Goal: Transaction & Acquisition: Book appointment/travel/reservation

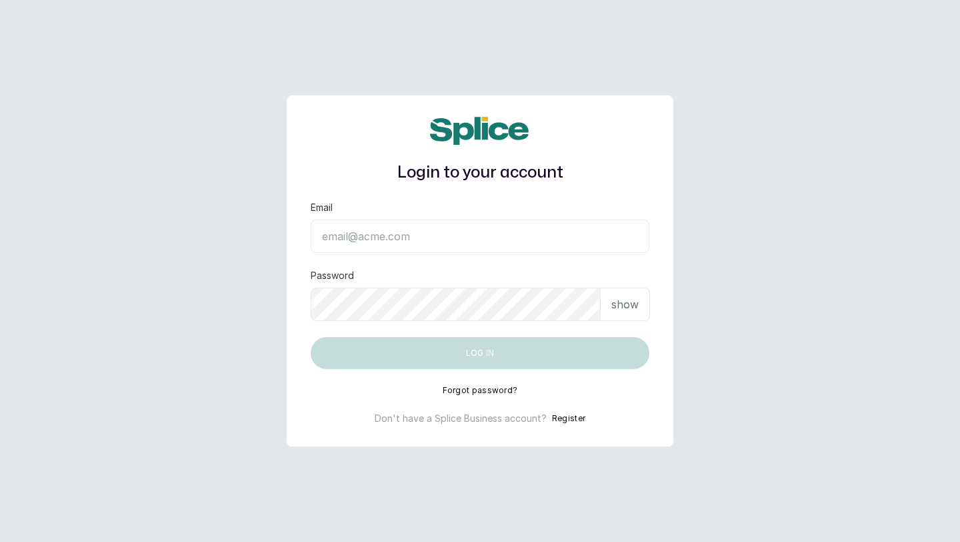
type input "layo@withsplice.com"
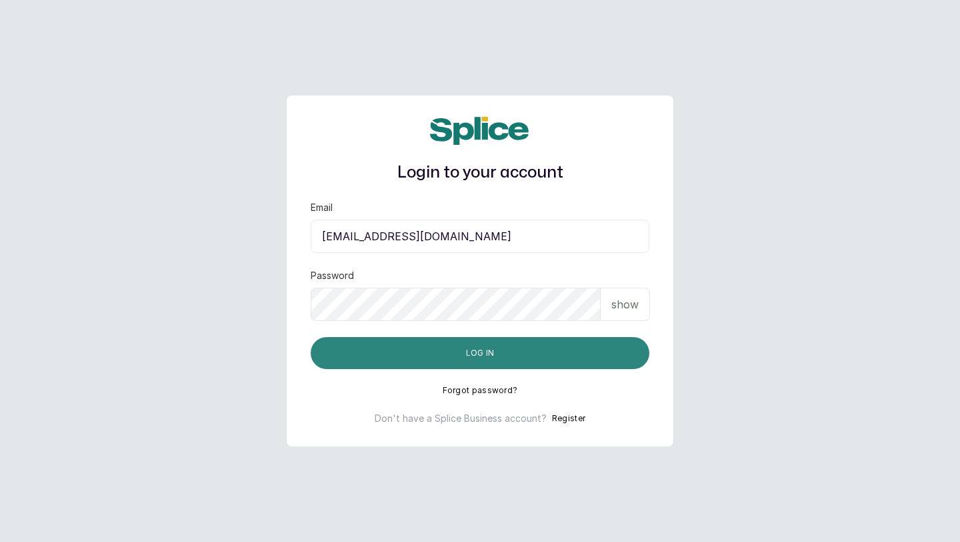
click at [523, 354] on button "Log in" at bounding box center [480, 353] width 339 height 32
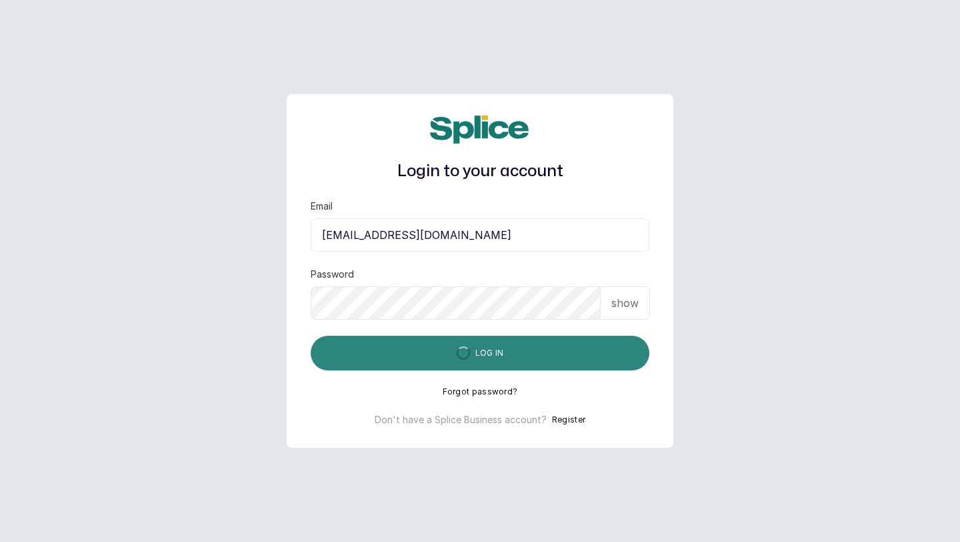
click at [523, 354] on button "Log in" at bounding box center [480, 352] width 339 height 35
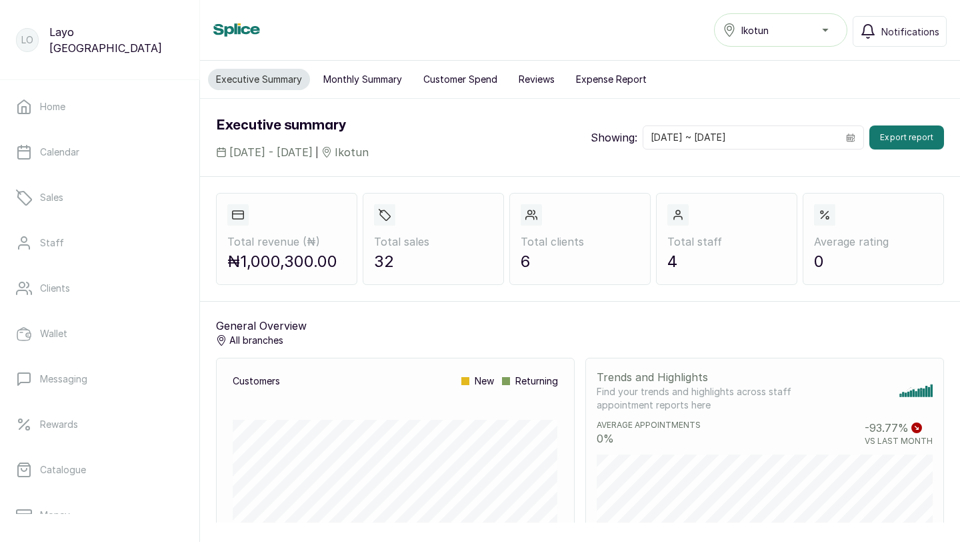
click at [817, 35] on div "Ikotun" at bounding box center [781, 30] width 116 height 16
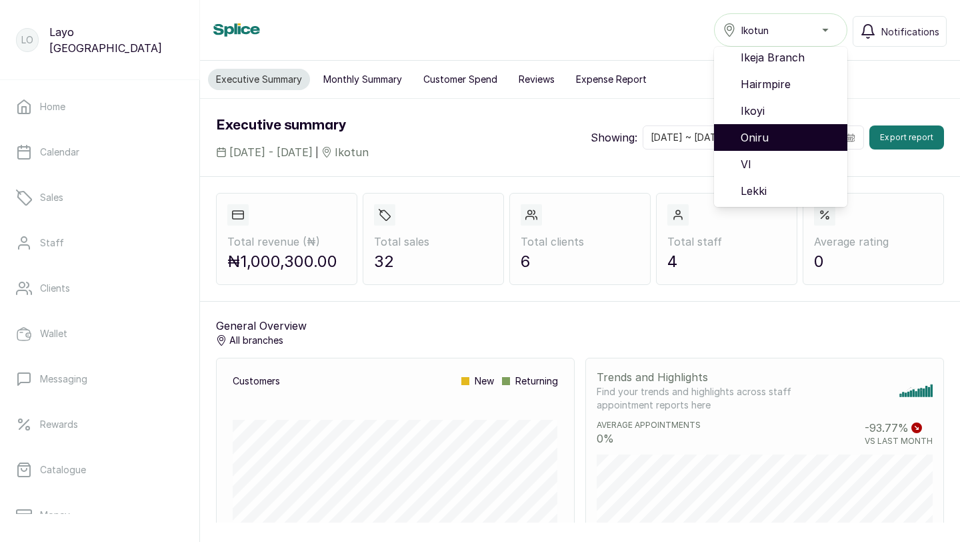
scroll to position [56, 0]
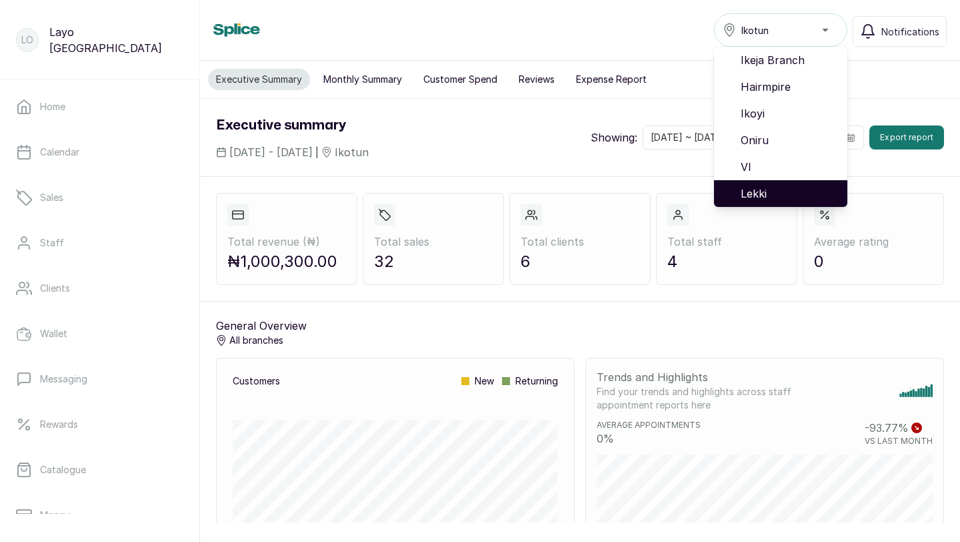
click at [764, 188] on span "Lekki" at bounding box center [789, 193] width 96 height 16
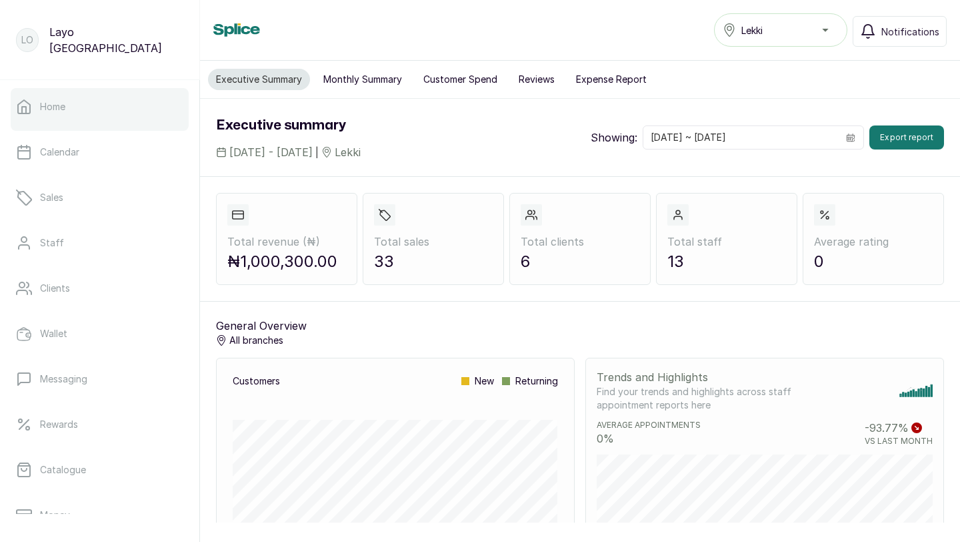
click at [55, 108] on p "Home" at bounding box center [52, 106] width 25 height 13
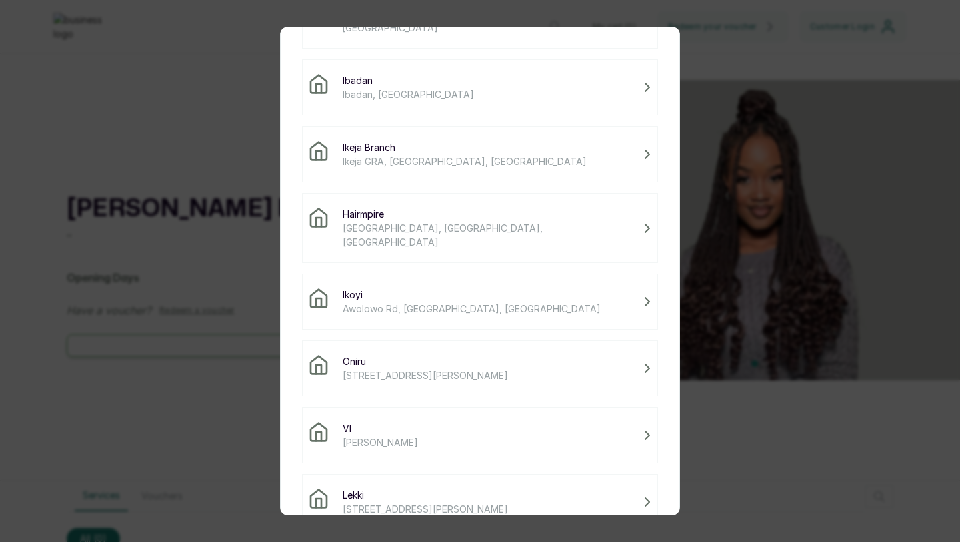
scroll to position [111, 0]
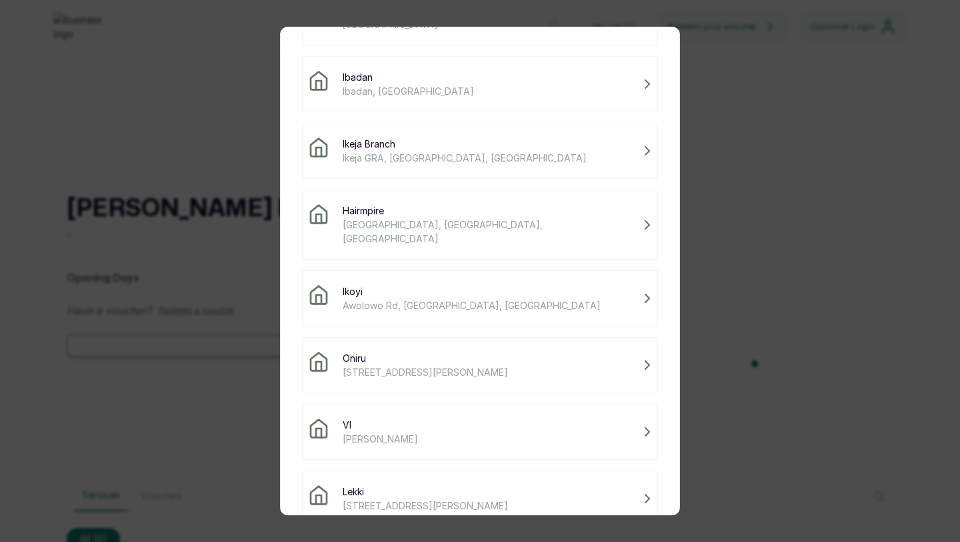
click at [416, 484] on span "Lekki" at bounding box center [425, 491] width 165 height 14
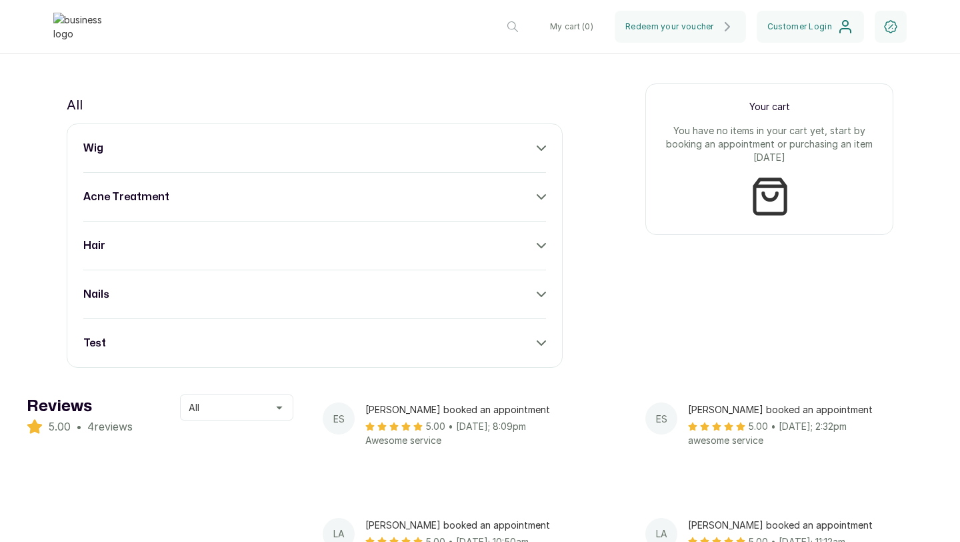
scroll to position [532, 0]
click at [538, 342] on div "test" at bounding box center [314, 341] width 463 height 16
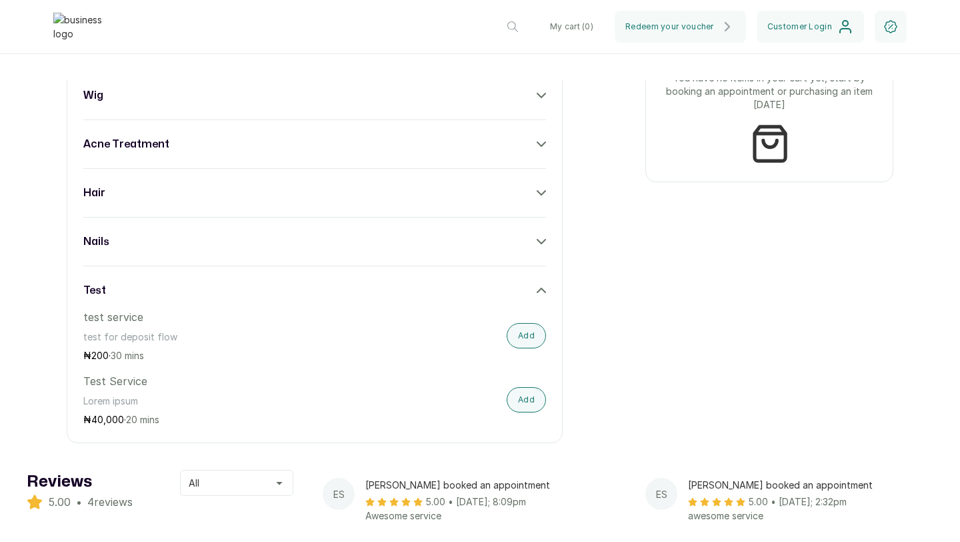
scroll to position [594, 0]
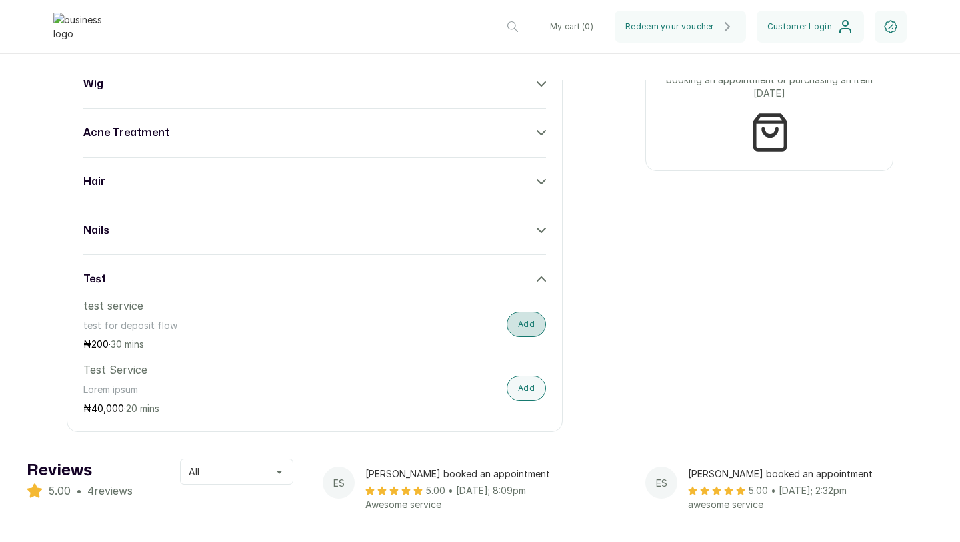
click at [522, 329] on button "Add" at bounding box center [526, 323] width 39 height 25
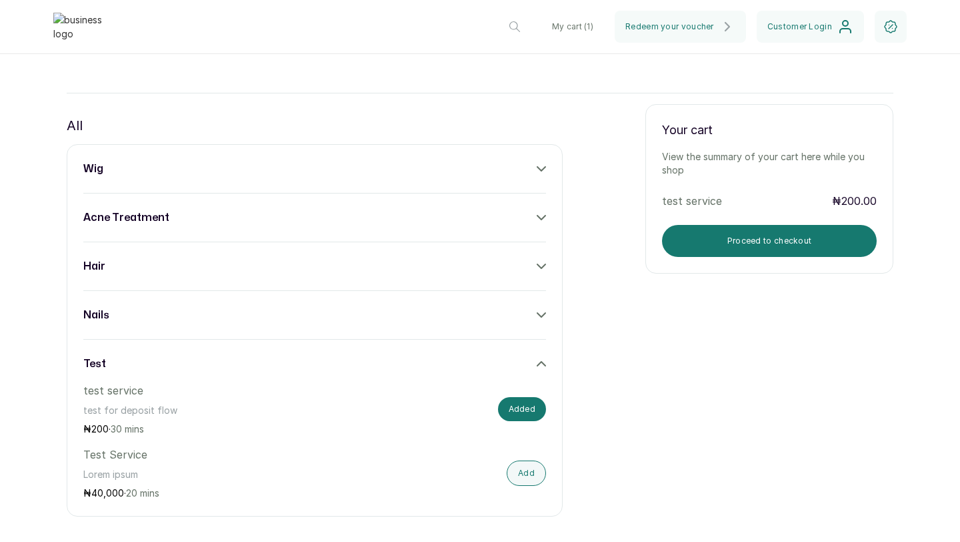
scroll to position [510, 0]
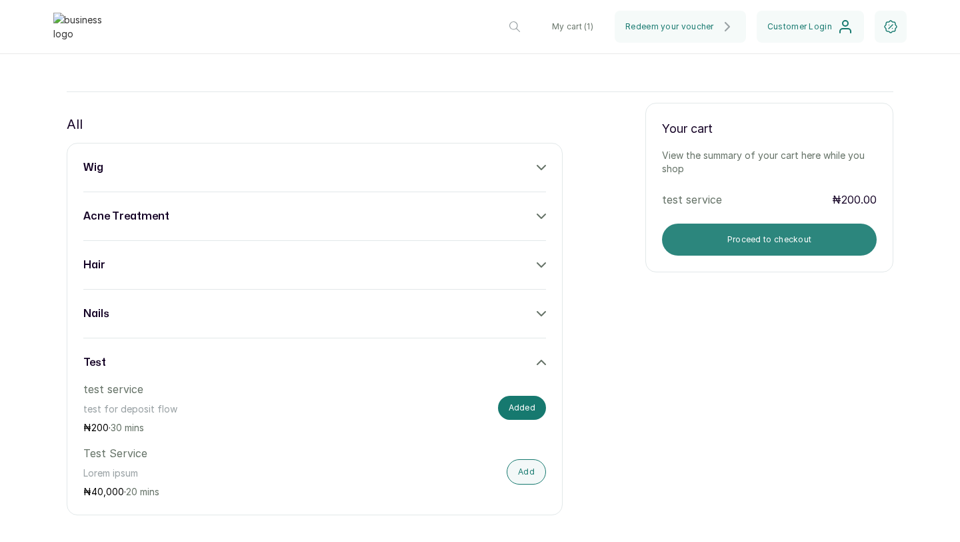
click at [713, 247] on button "Proceed to checkout" at bounding box center [769, 239] width 215 height 32
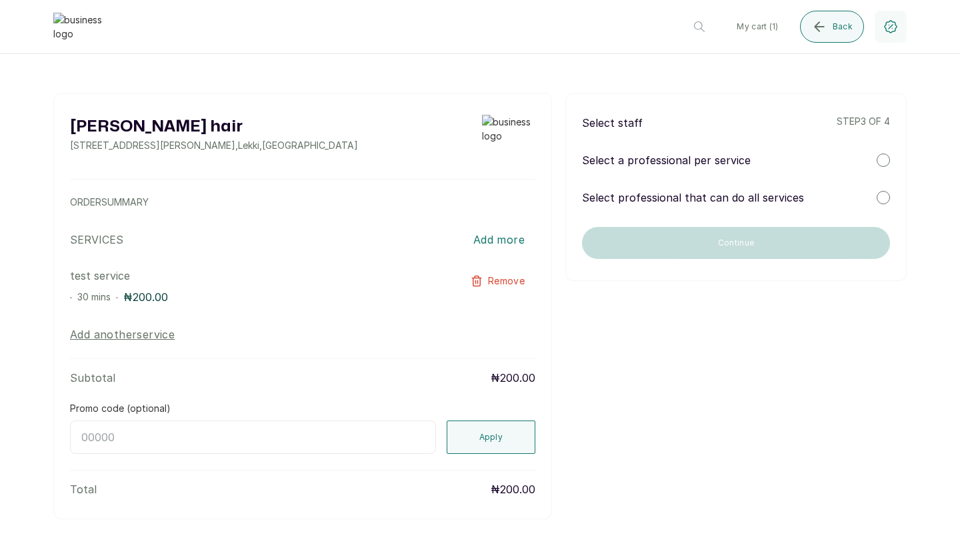
scroll to position [11, 0]
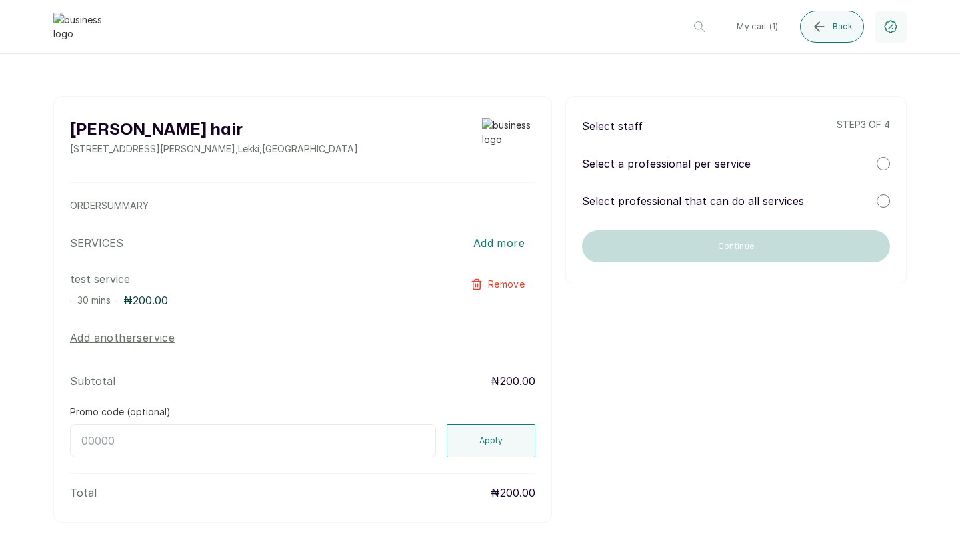
click at [884, 162] on div at bounding box center [883, 163] width 13 height 13
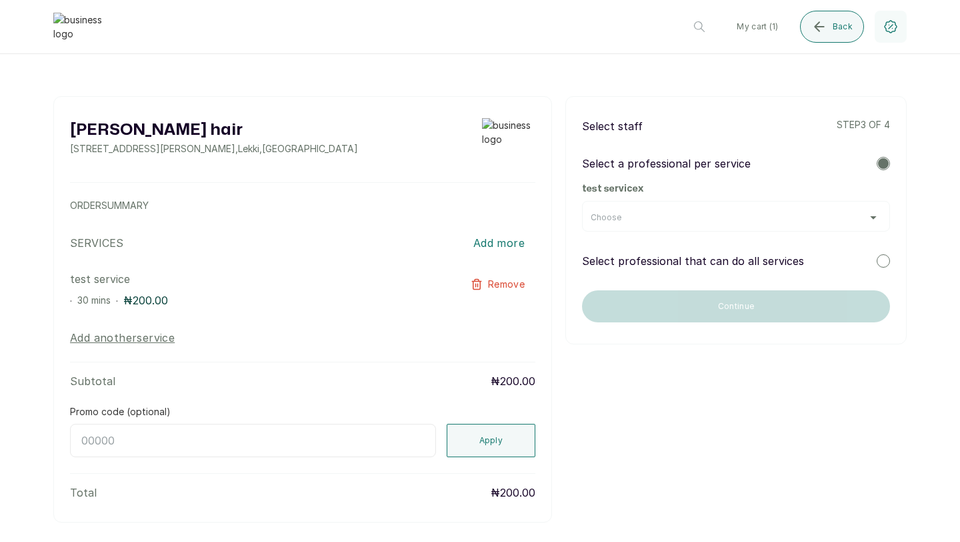
click at [858, 215] on div "Choose" at bounding box center [736, 217] width 291 height 11
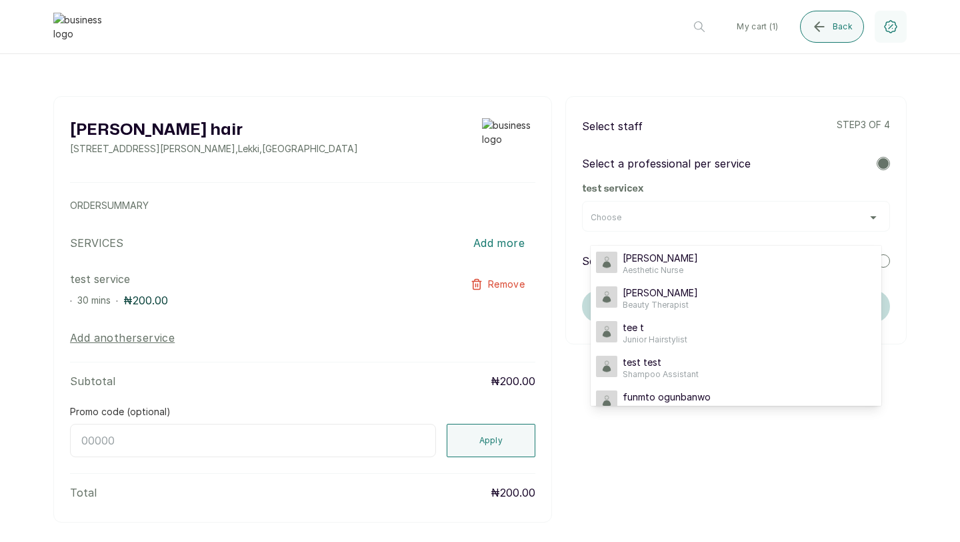
scroll to position [0, 0]
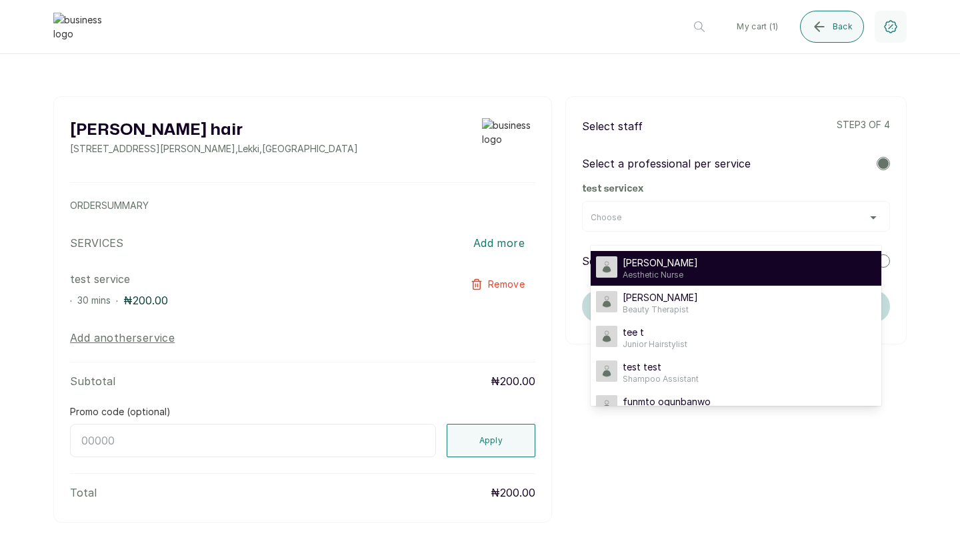
click at [727, 266] on div "[PERSON_NAME] Staff Aesthetic Nurse" at bounding box center [736, 268] width 280 height 24
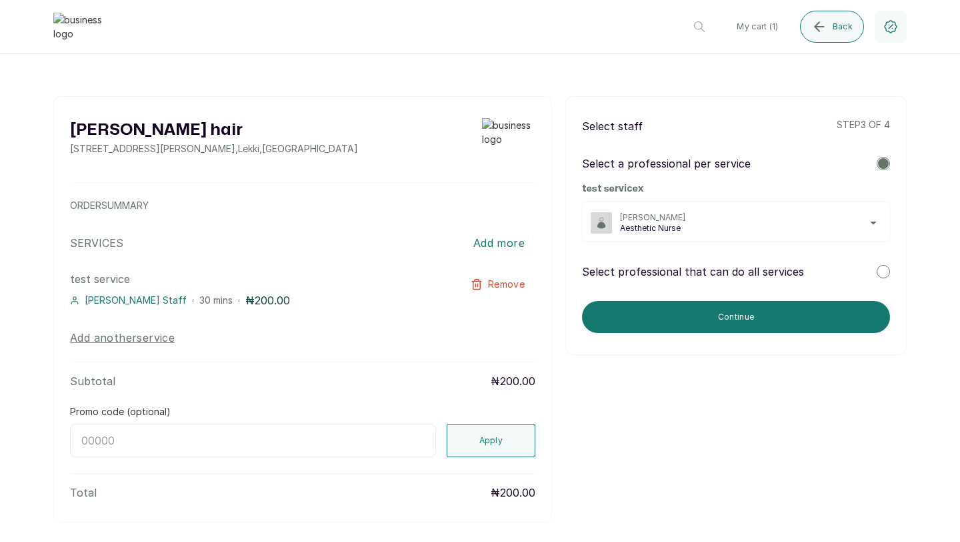
click at [883, 270] on div at bounding box center [883, 271] width 13 height 13
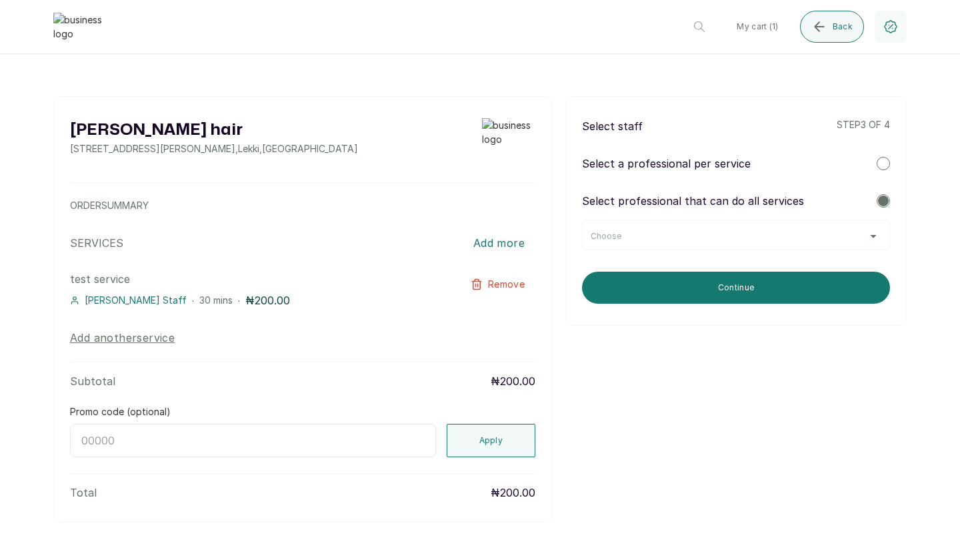
scroll to position [58, 0]
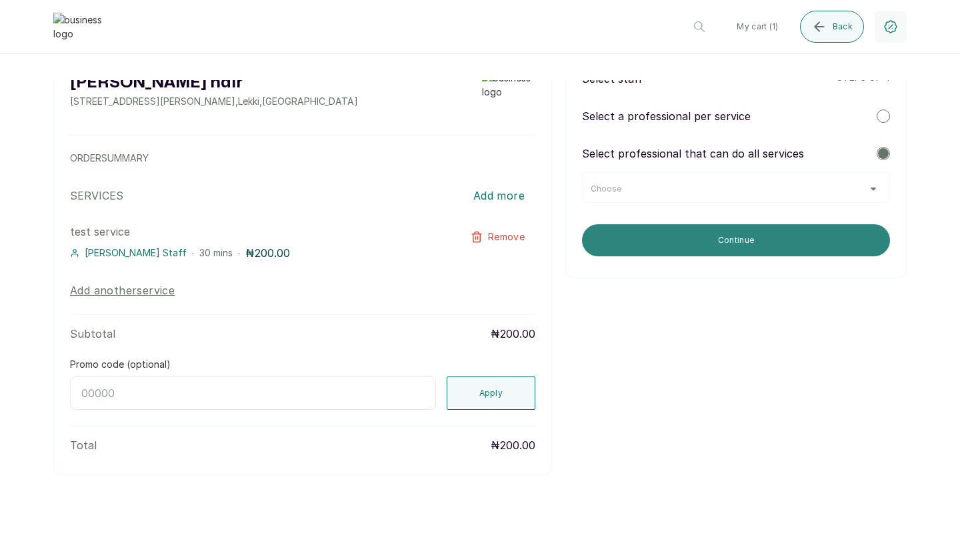
click at [626, 233] on button "Continue" at bounding box center [736, 240] width 308 height 32
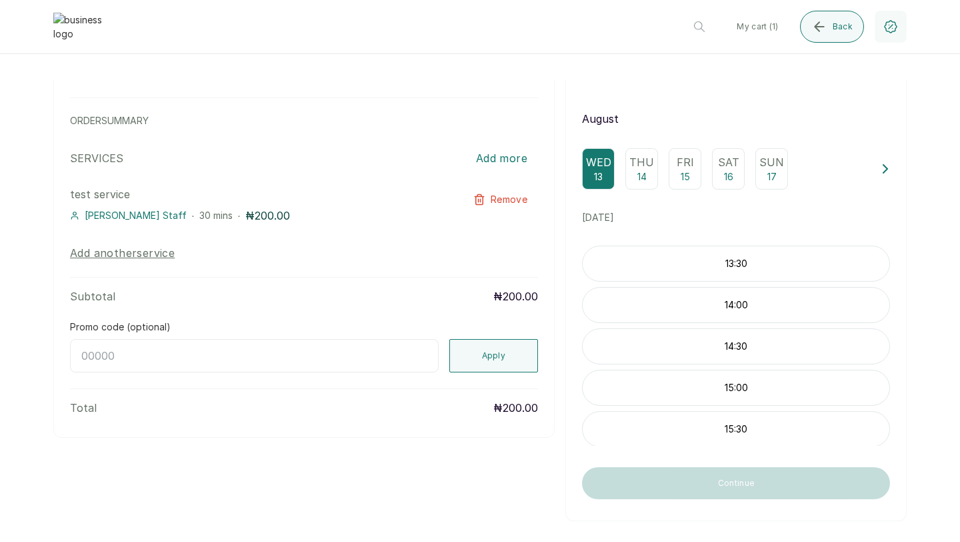
scroll to position [108, 0]
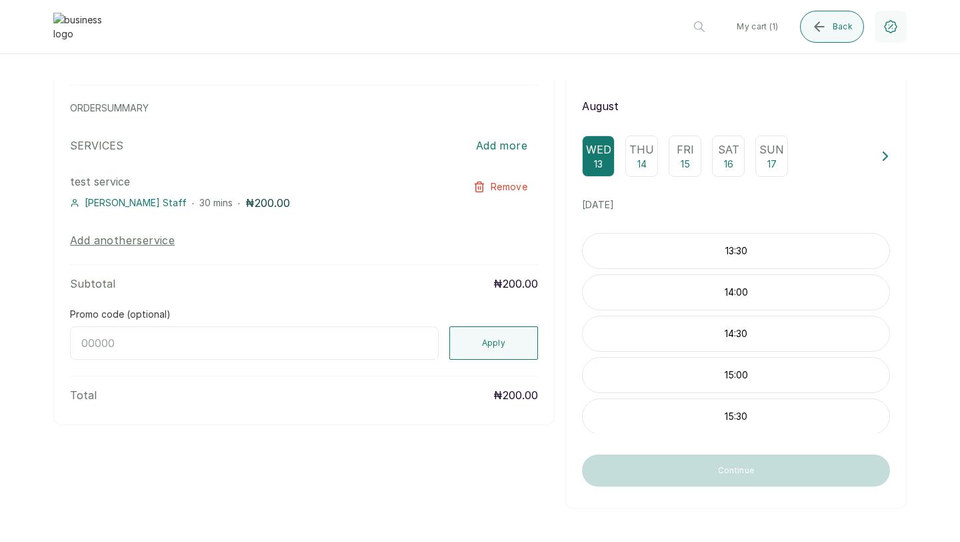
click at [650, 172] on div "Thu 14" at bounding box center [642, 155] width 33 height 41
click at [674, 283] on p "10:30" at bounding box center [736, 286] width 307 height 13
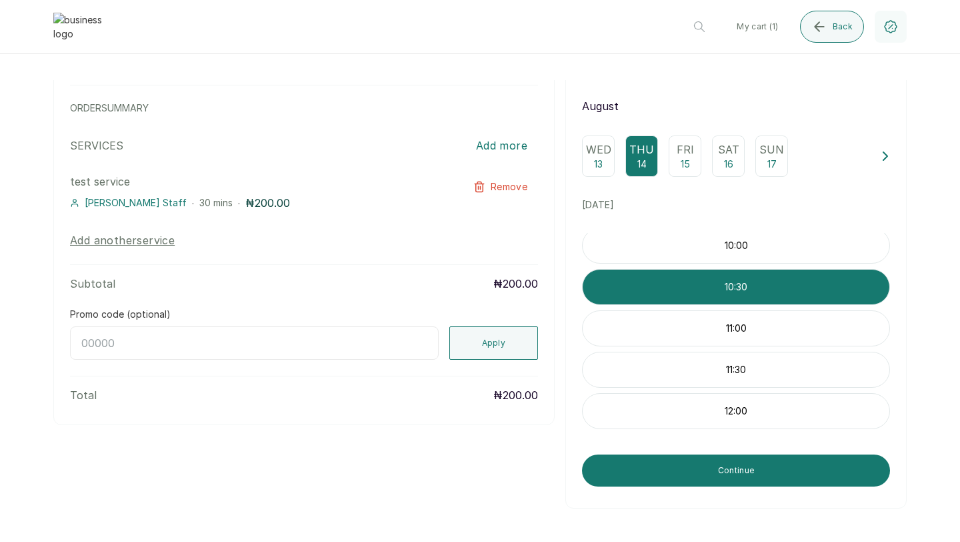
click at [675, 250] on p "10:00" at bounding box center [736, 245] width 307 height 13
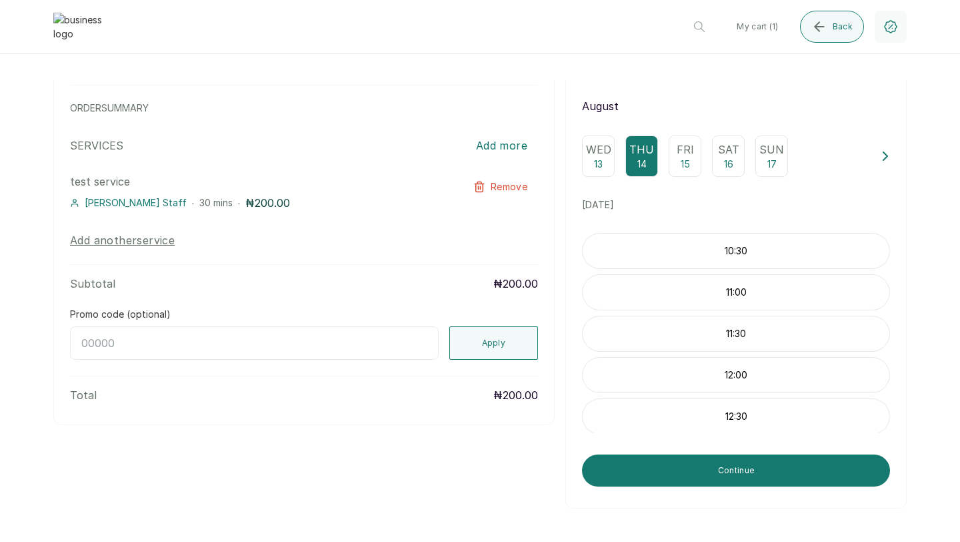
scroll to position [211, 0]
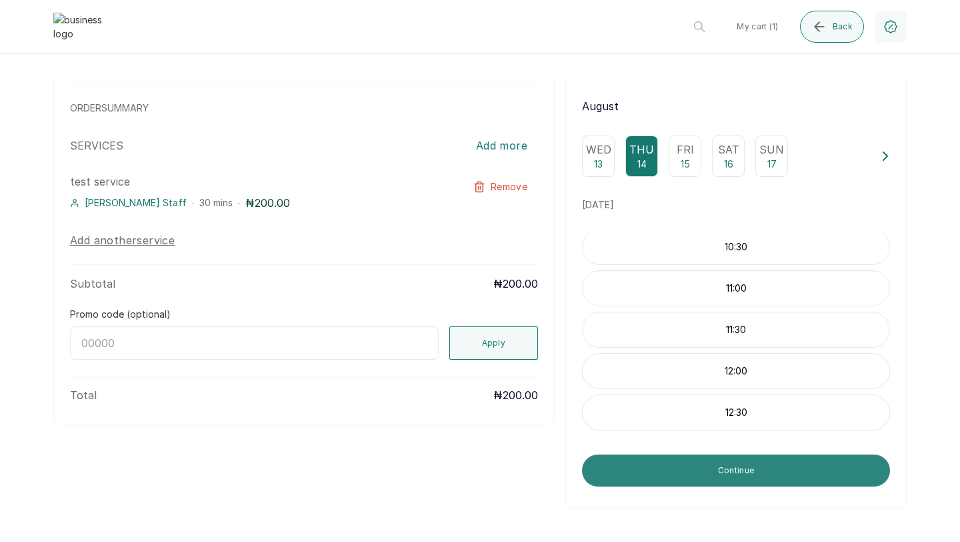
click at [697, 470] on button "Continue" at bounding box center [736, 470] width 308 height 32
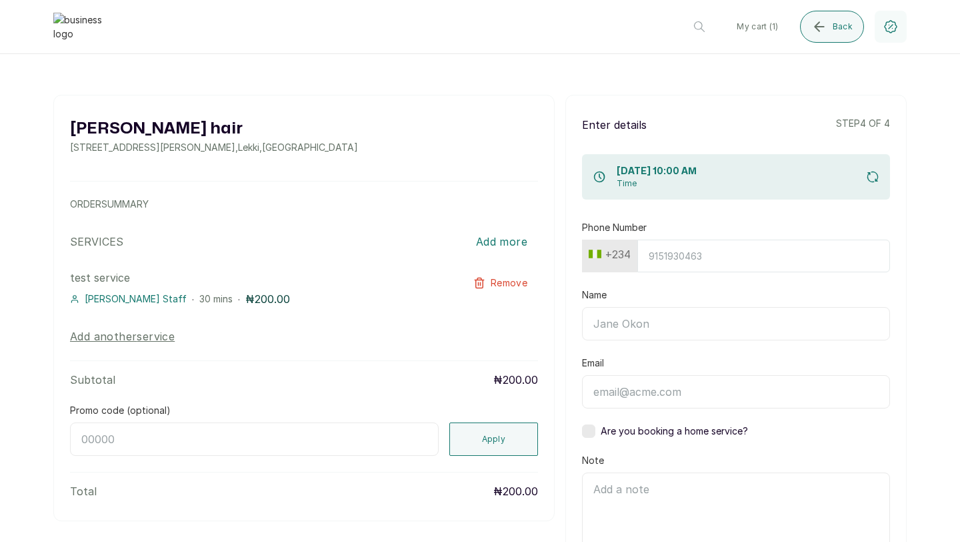
scroll to position [0, 0]
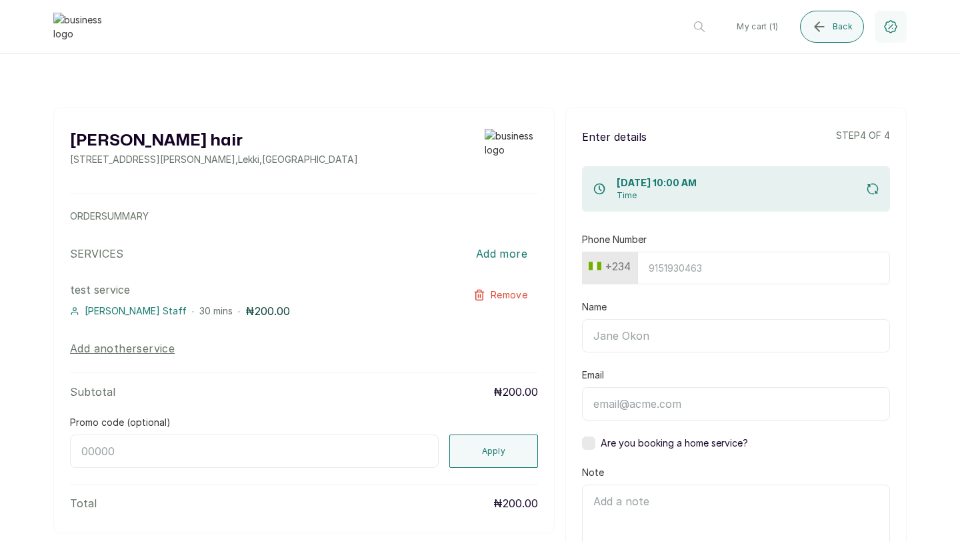
click at [669, 265] on input "Phone Number" at bounding box center [764, 267] width 253 height 33
type input "8134910224"
type input "[PERSON_NAME]"
type input "[PERSON_NAME][EMAIL_ADDRESS][DOMAIN_NAME]"
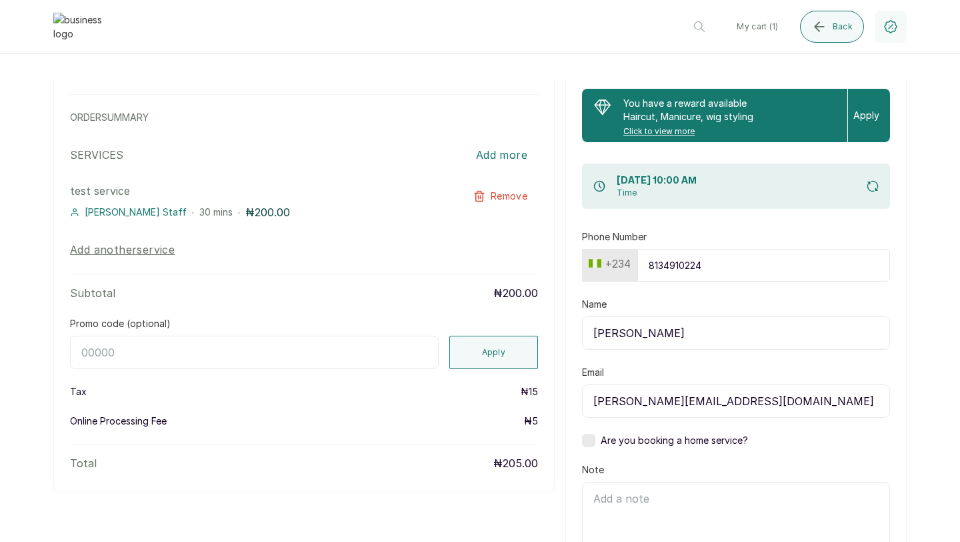
scroll to position [98, 0]
click at [706, 265] on input "8134910224" at bounding box center [764, 265] width 253 height 33
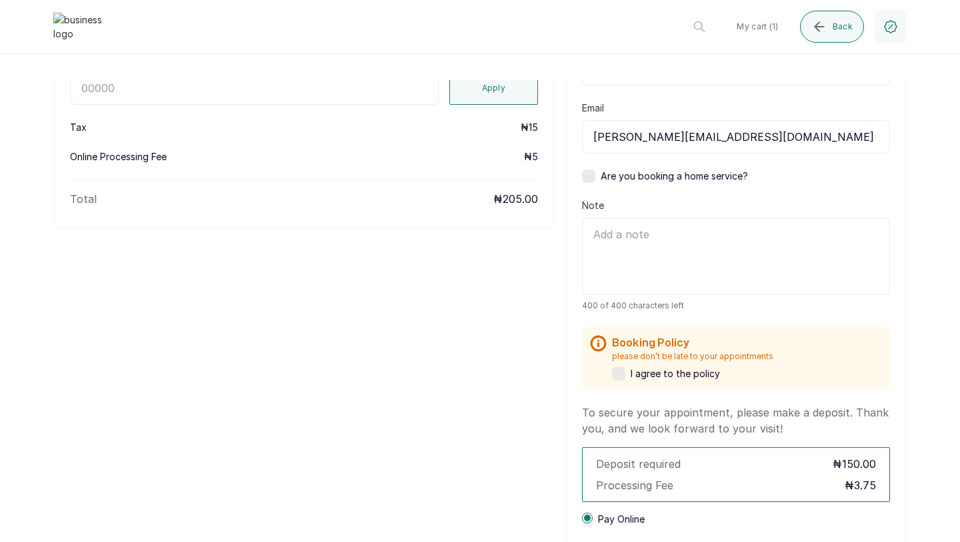
scroll to position [364, 0]
type input "8134910224"
click at [622, 372] on label at bounding box center [618, 372] width 13 height 13
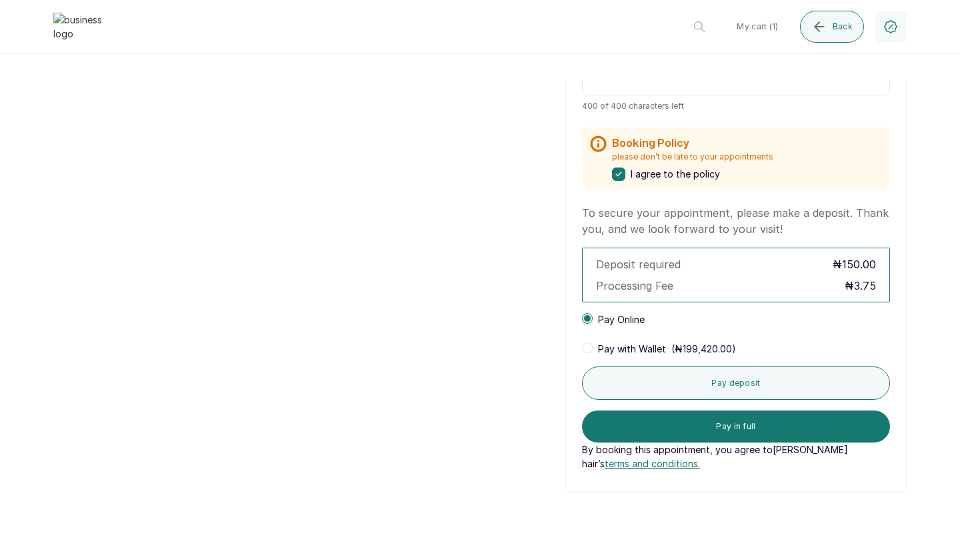
scroll to position [626, 0]
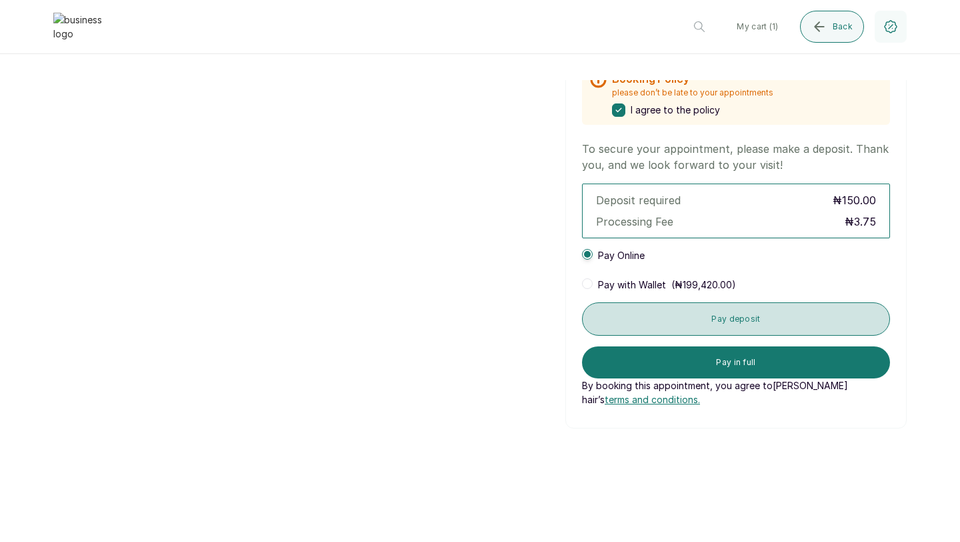
click at [720, 315] on button "Pay deposit" at bounding box center [736, 318] width 308 height 33
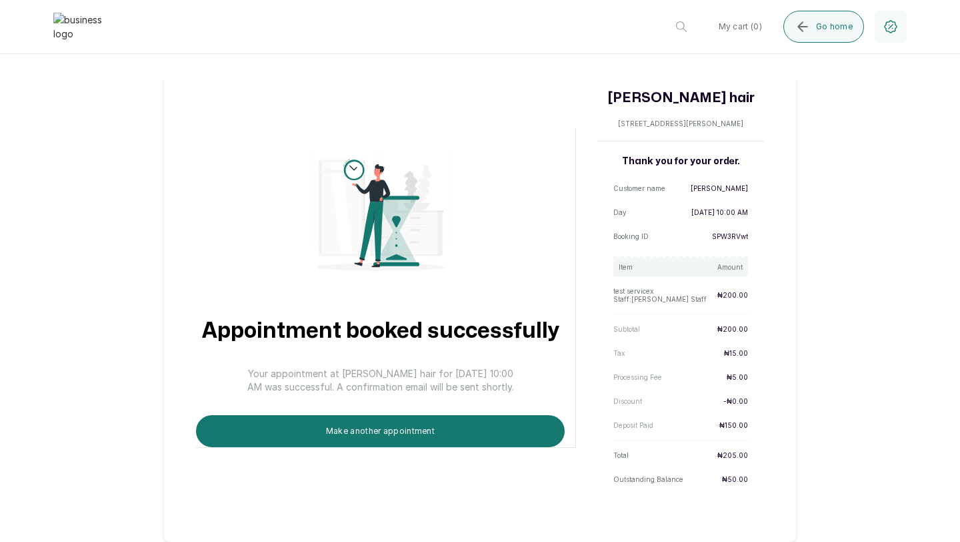
scroll to position [75, 0]
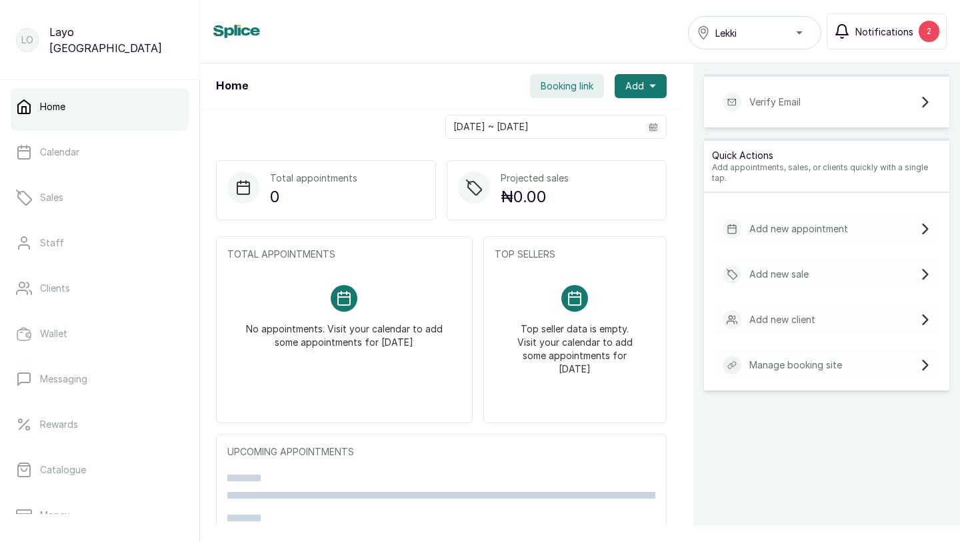
click at [864, 34] on span "Notifications" at bounding box center [885, 32] width 58 height 14
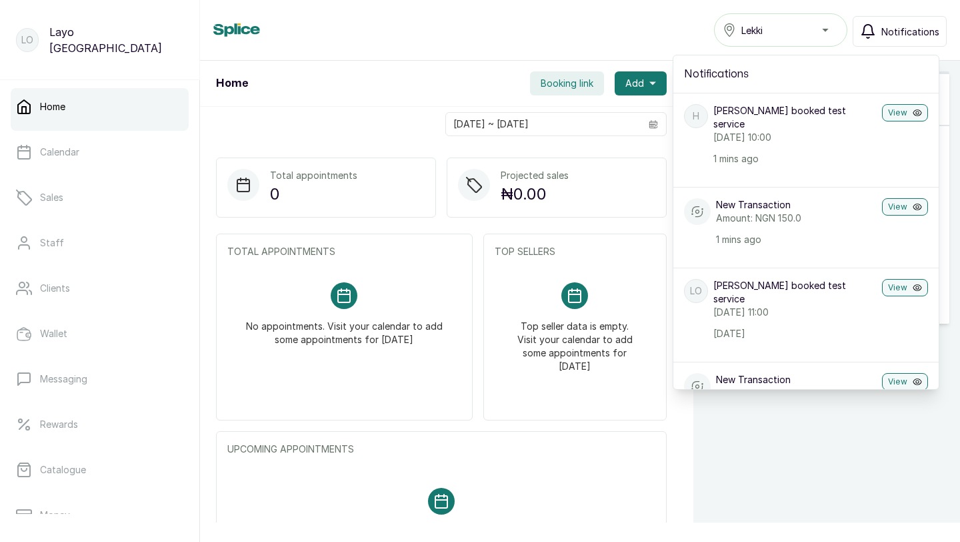
click at [430, 59] on div "Home Lekki Notifications Notifications h henry booked test service Thursday, 14…" at bounding box center [580, 30] width 760 height 61
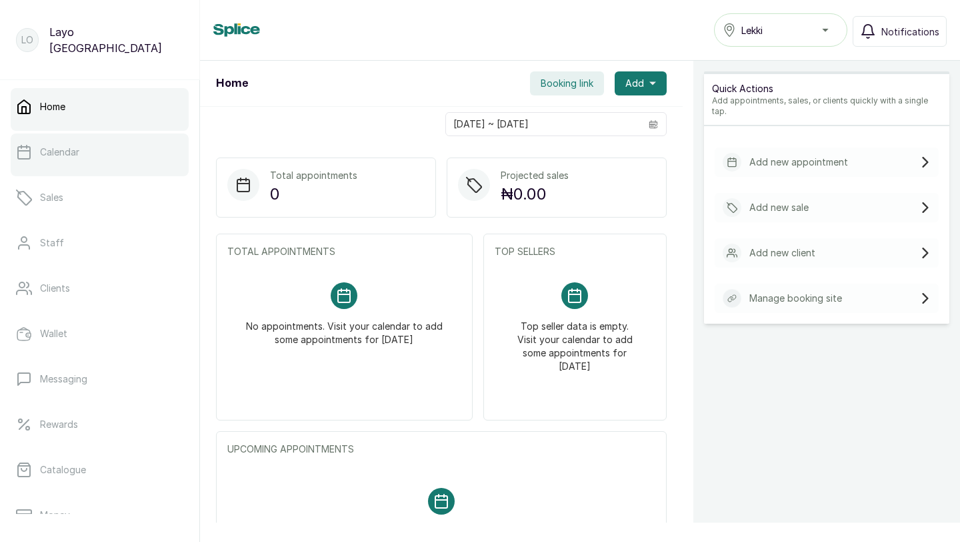
click at [89, 151] on link "Calendar" at bounding box center [100, 151] width 178 height 37
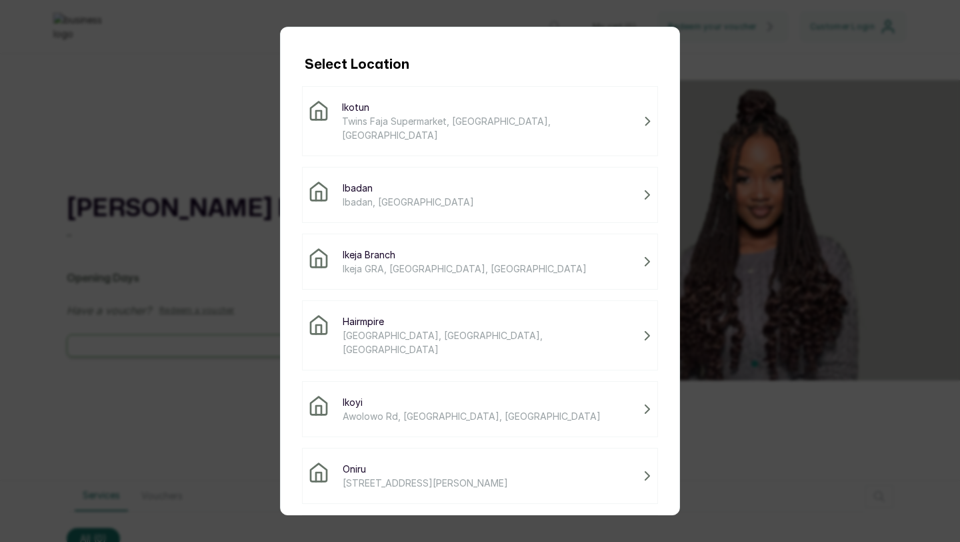
scroll to position [111, 0]
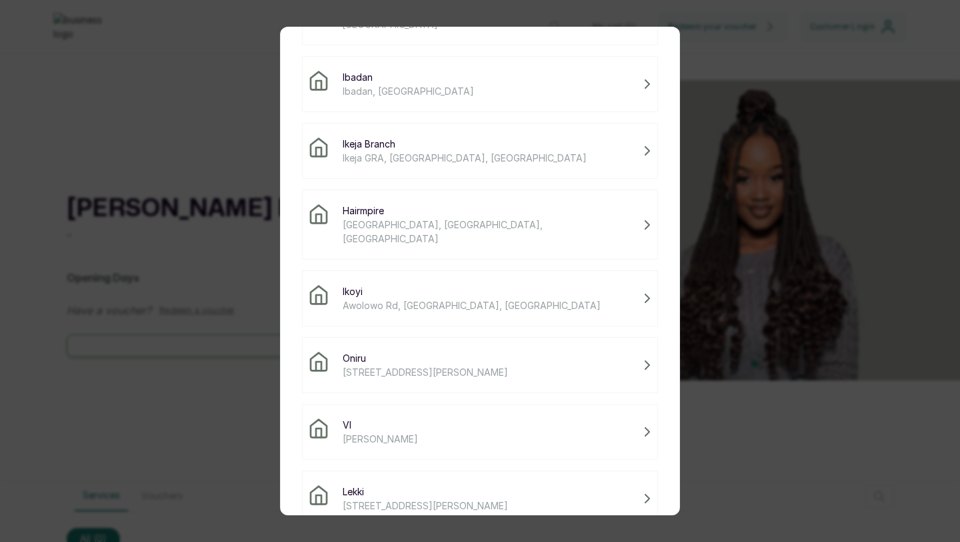
click at [392, 498] on span "[STREET_ADDRESS][PERSON_NAME]" at bounding box center [425, 505] width 165 height 14
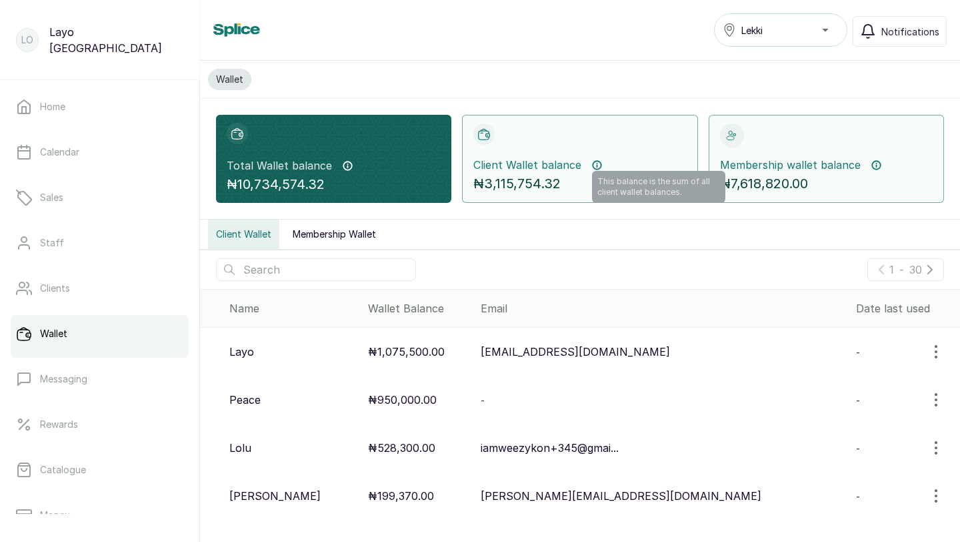
click at [622, 177] on span "This balance is the sum of all client wallet balances." at bounding box center [658, 187] width 133 height 32
click at [586, 175] on p "₦3,115,754.32" at bounding box center [580, 183] width 213 height 21
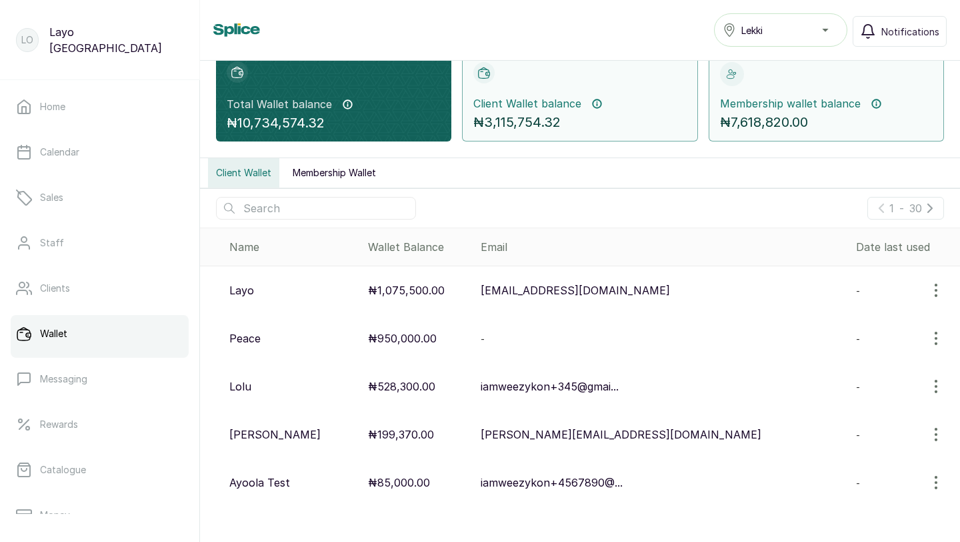
scroll to position [59, 0]
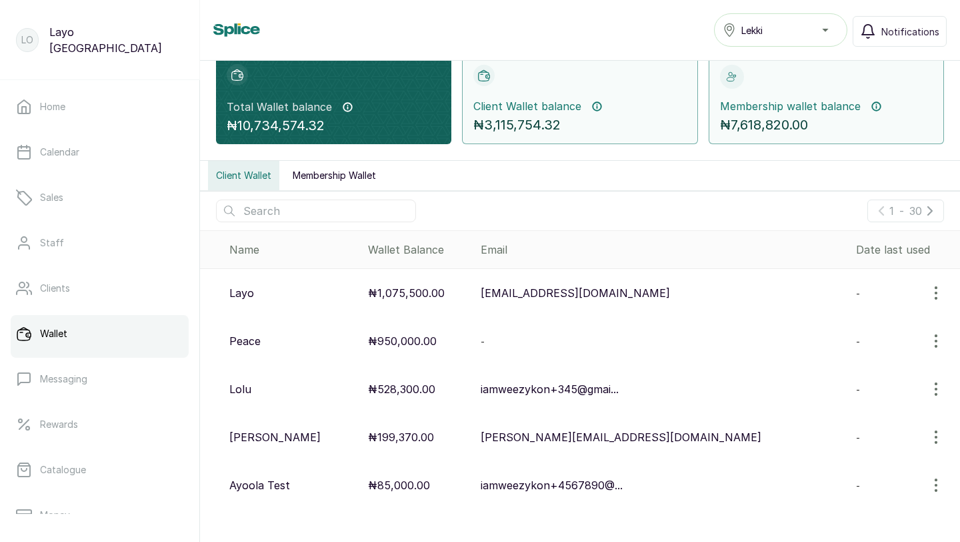
click at [344, 209] on input "text" at bounding box center [316, 210] width 200 height 23
type input "henr"
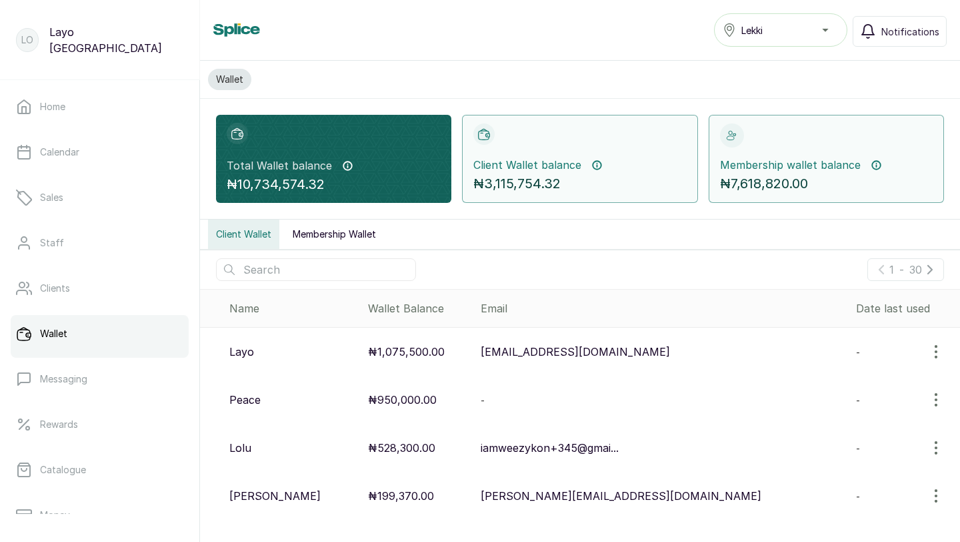
click at [939, 356] on icon "button" at bounding box center [936, 352] width 16 height 16
click at [842, 396] on span "View" at bounding box center [850, 389] width 24 height 16
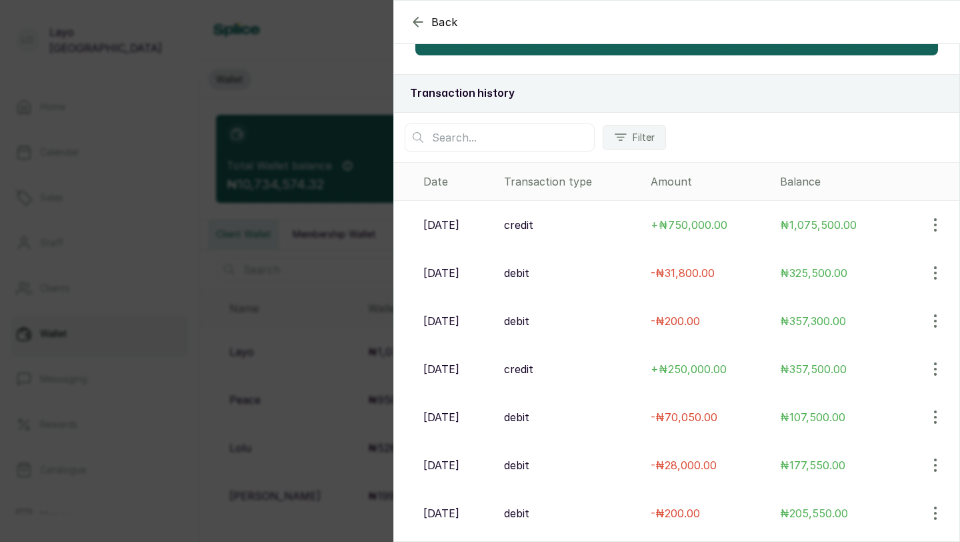
scroll to position [149, 0]
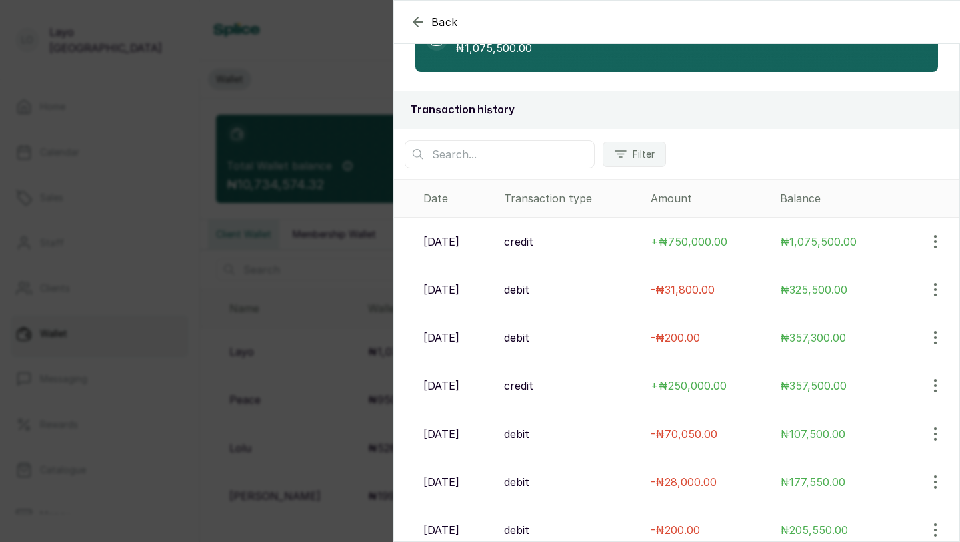
click at [931, 239] on icon "button" at bounding box center [936, 241] width 16 height 16
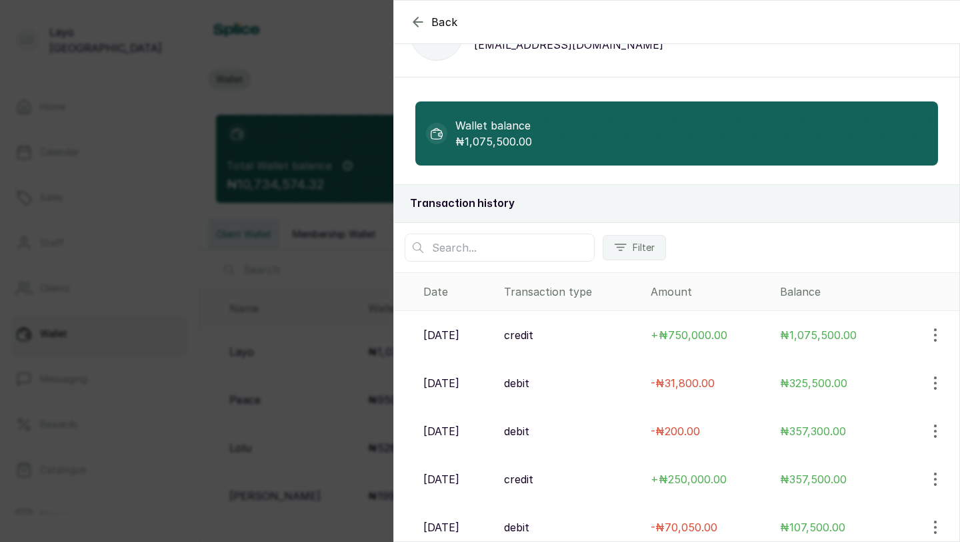
scroll to position [0, 0]
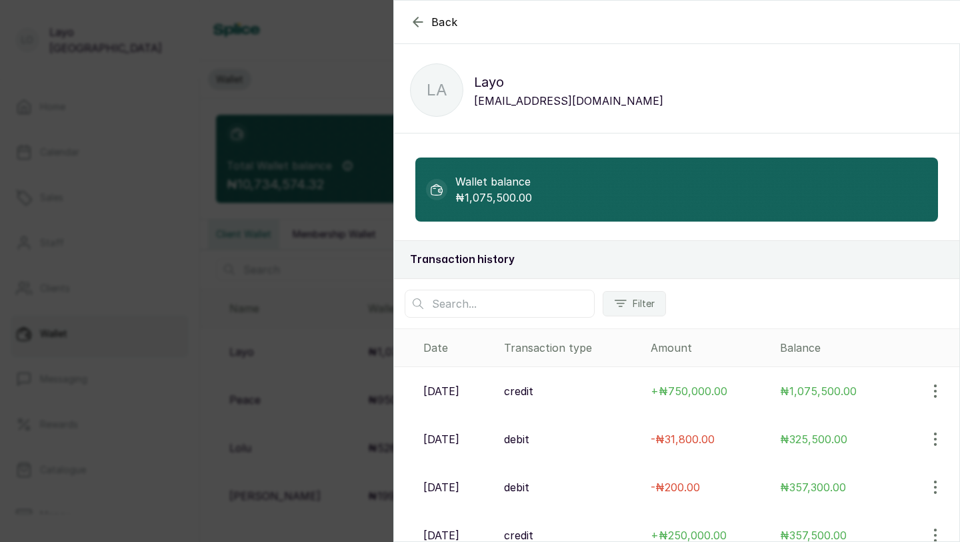
click at [498, 179] on p "Wallet balance" at bounding box center [494, 181] width 77 height 16
click at [422, 21] on icon "button" at bounding box center [418, 21] width 9 height 9
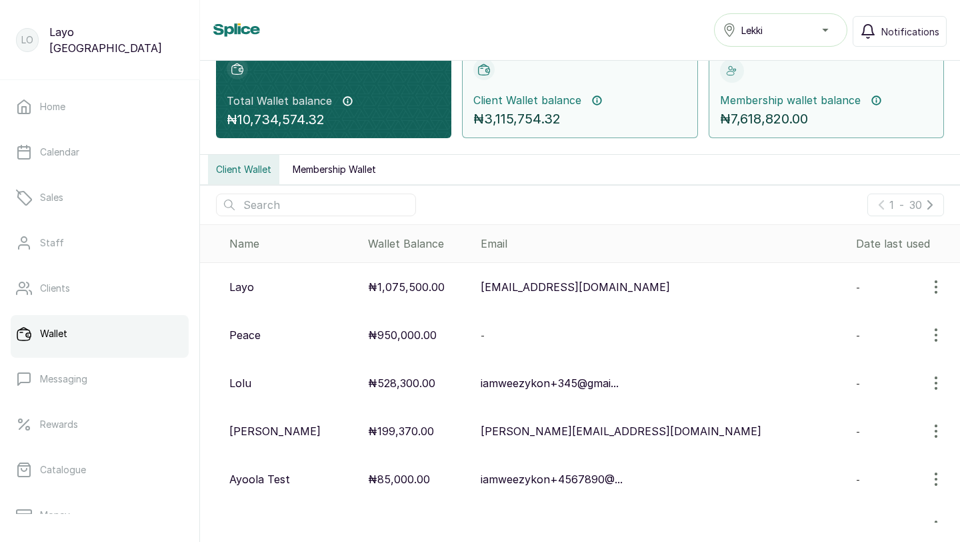
scroll to position [65, 0]
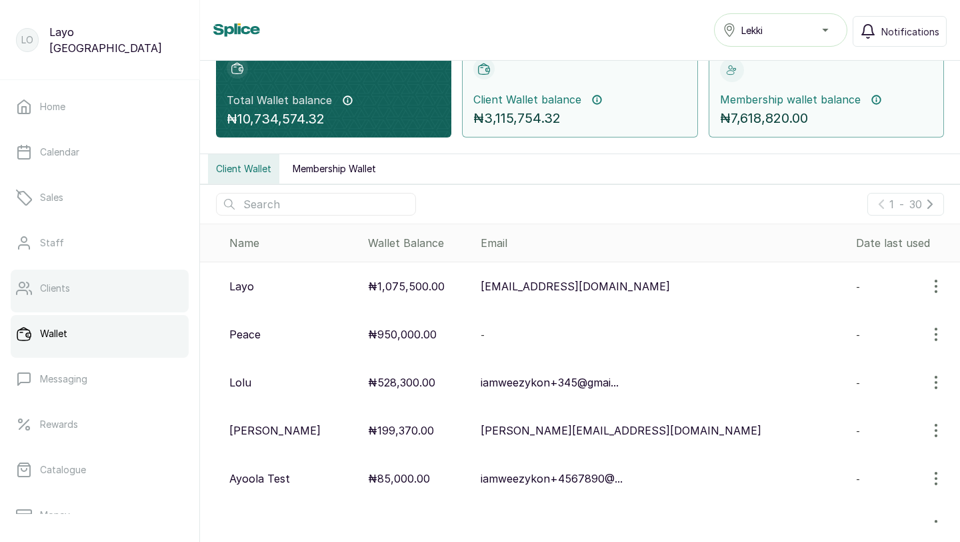
click at [49, 291] on p "Clients" at bounding box center [55, 287] width 30 height 13
